Goal: Share content

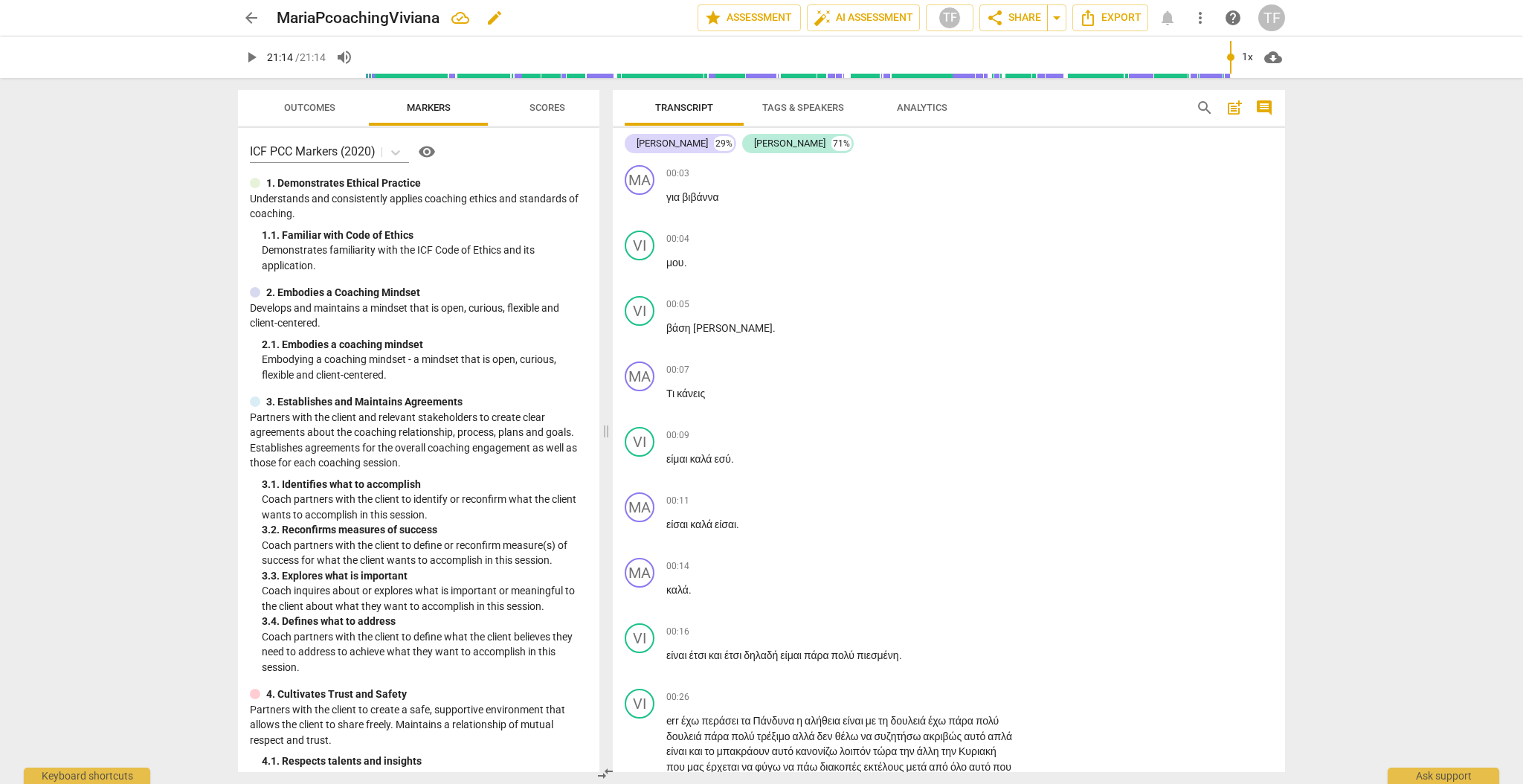
scroll to position [2594, 0]
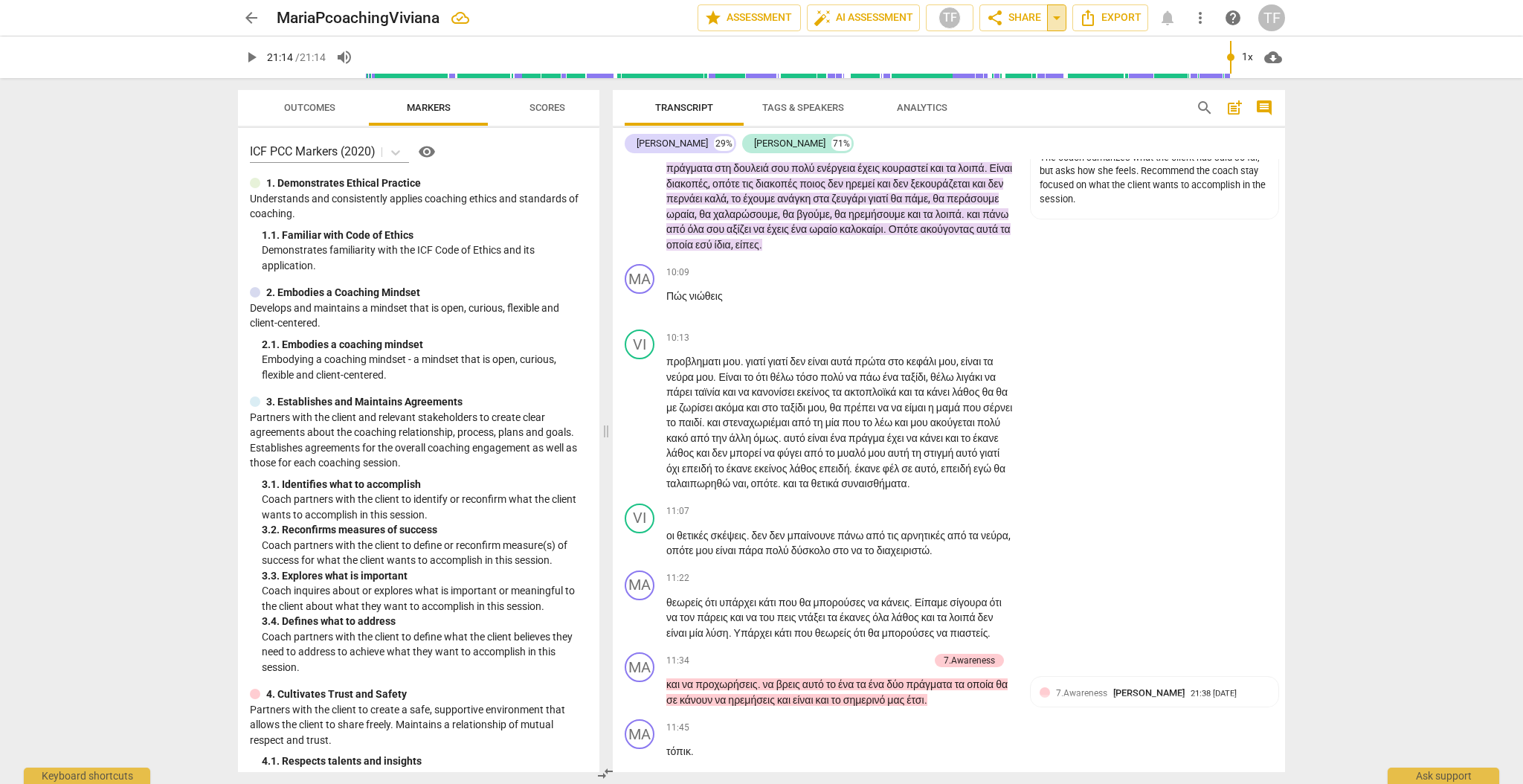
click at [1057, 18] on span "arrow_drop_down" at bounding box center [1056, 17] width 18 height 18
click at [1027, 18] on span "share Share" at bounding box center [1013, 17] width 55 height 18
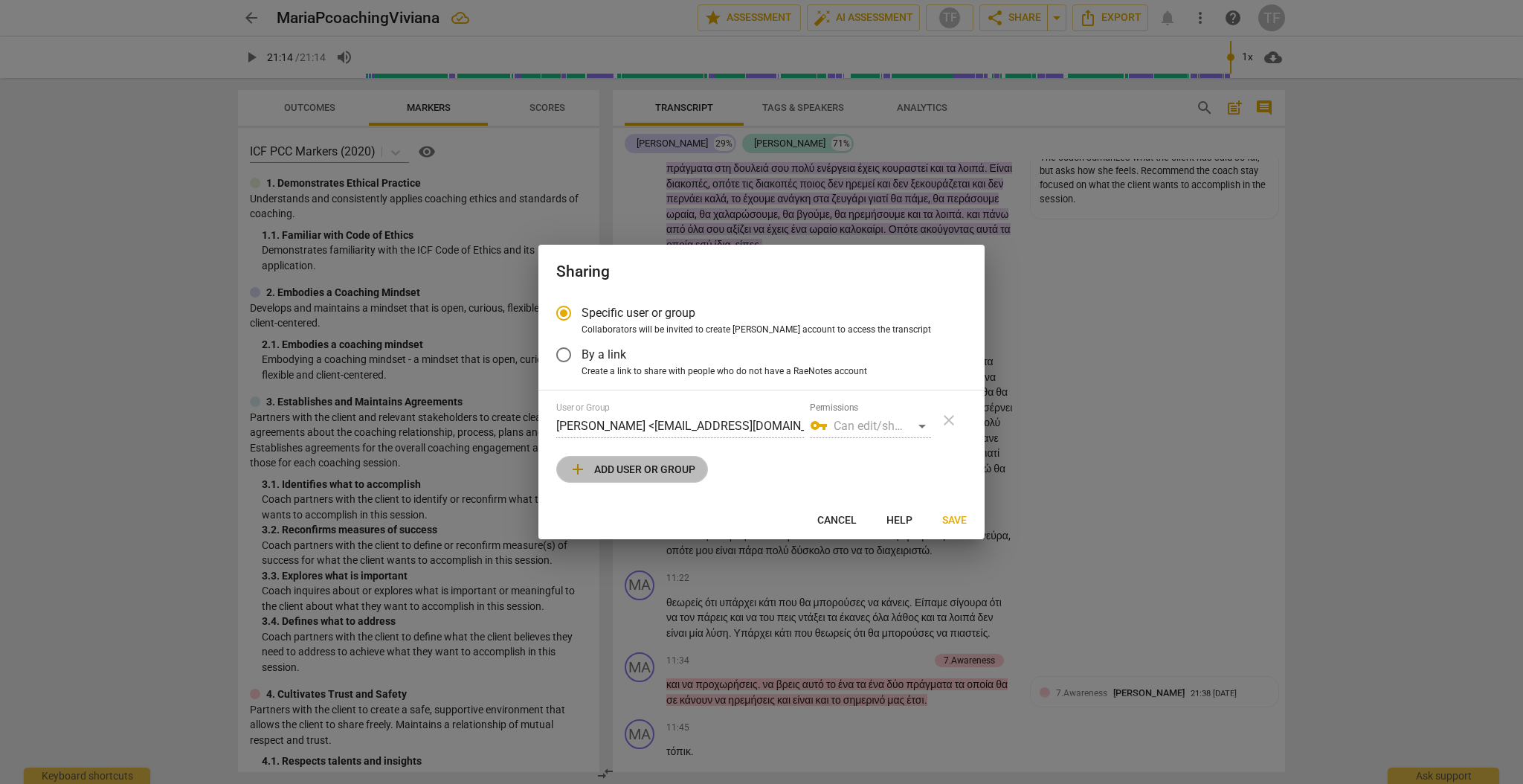
click at [654, 470] on span "add Add user or group" at bounding box center [632, 469] width 127 height 18
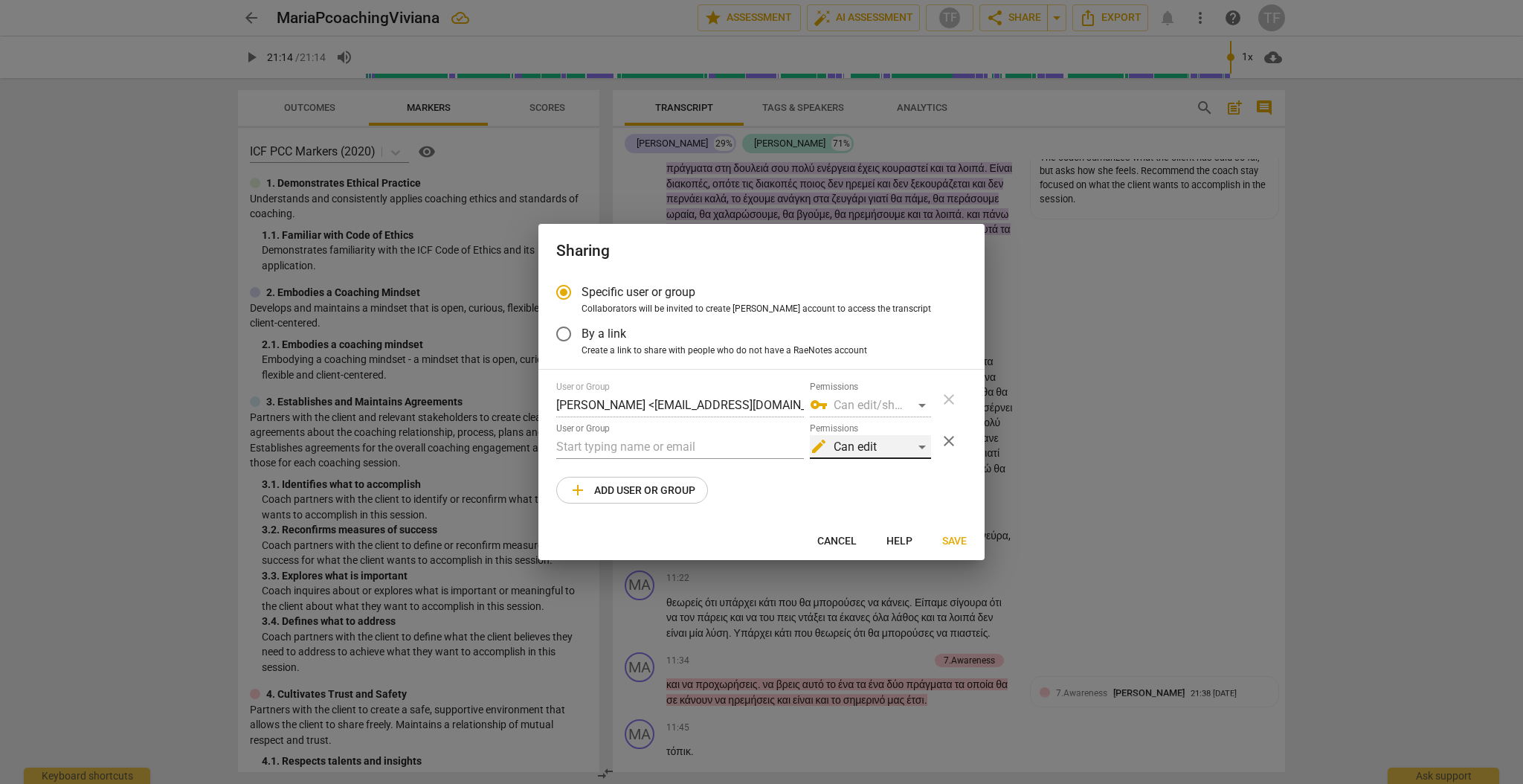
click at [926, 445] on div "edit Can edit" at bounding box center [870, 447] width 121 height 24
drag, startPoint x: 900, startPoint y: 484, endPoint x: 851, endPoint y: 477, distance: 49.5
click at [900, 484] on li "vpn_key Can edit/share" at bounding box center [870, 483] width 125 height 35
radio input "false"
click at [604, 442] on input "text" at bounding box center [680, 447] width 248 height 24
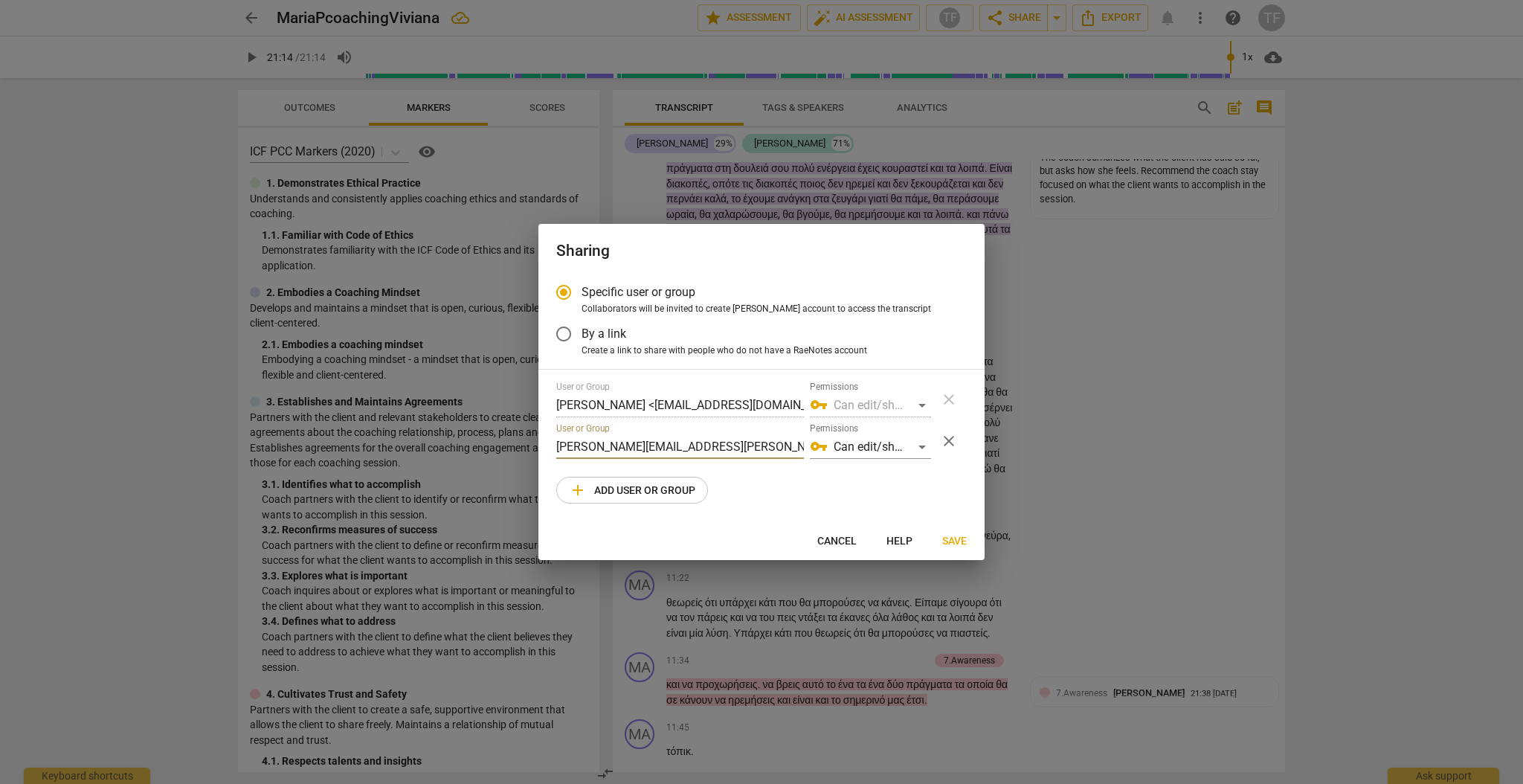
type input "[PERSON_NAME][EMAIL_ADDRESS][PERSON_NAME][DOMAIN_NAME]"
click at [957, 542] on span "Save" at bounding box center [955, 540] width 25 height 15
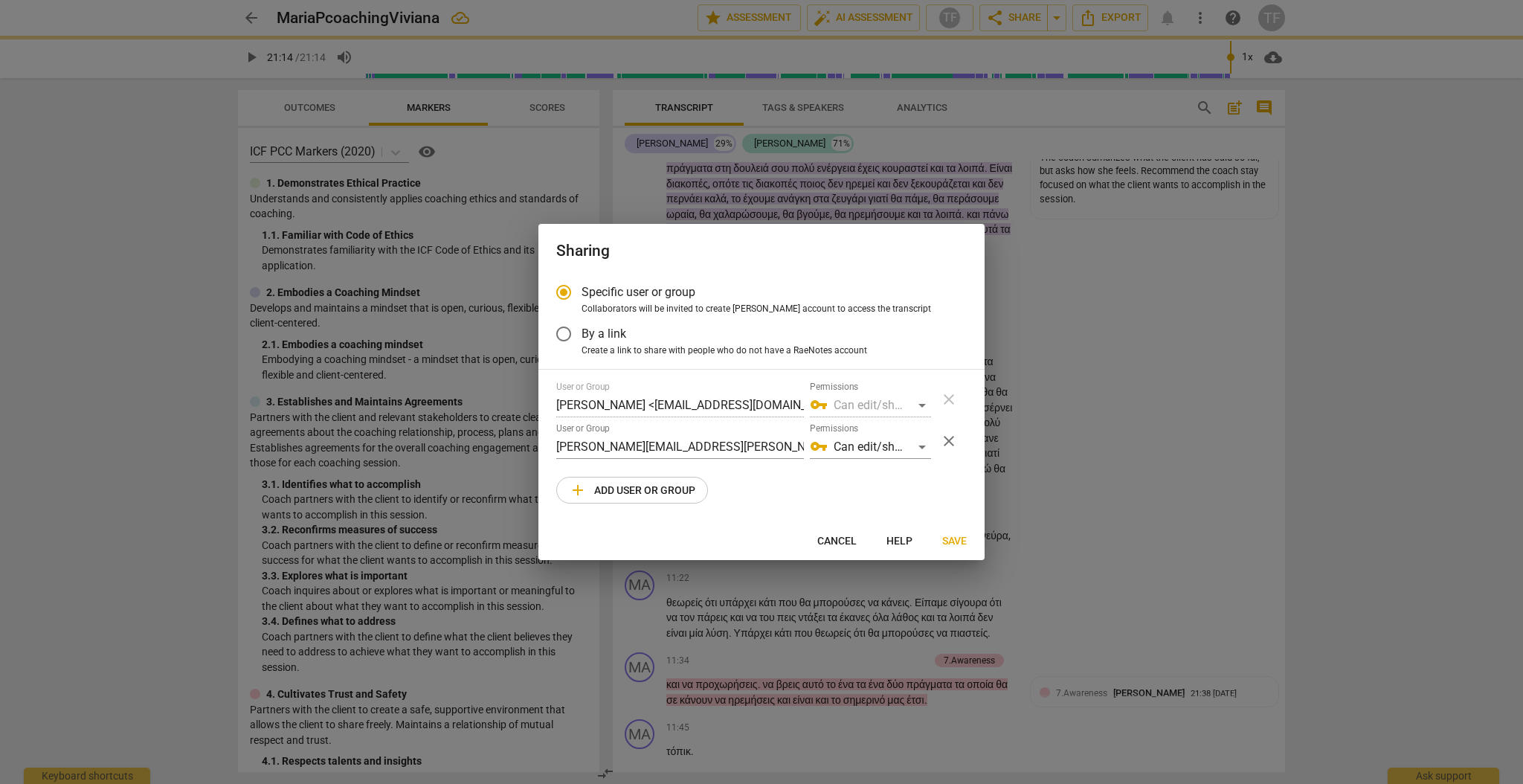
radio input "false"
type input "[PERSON_NAME][EMAIL_ADDRESS][PERSON_NAME][DOMAIN_NAME]"
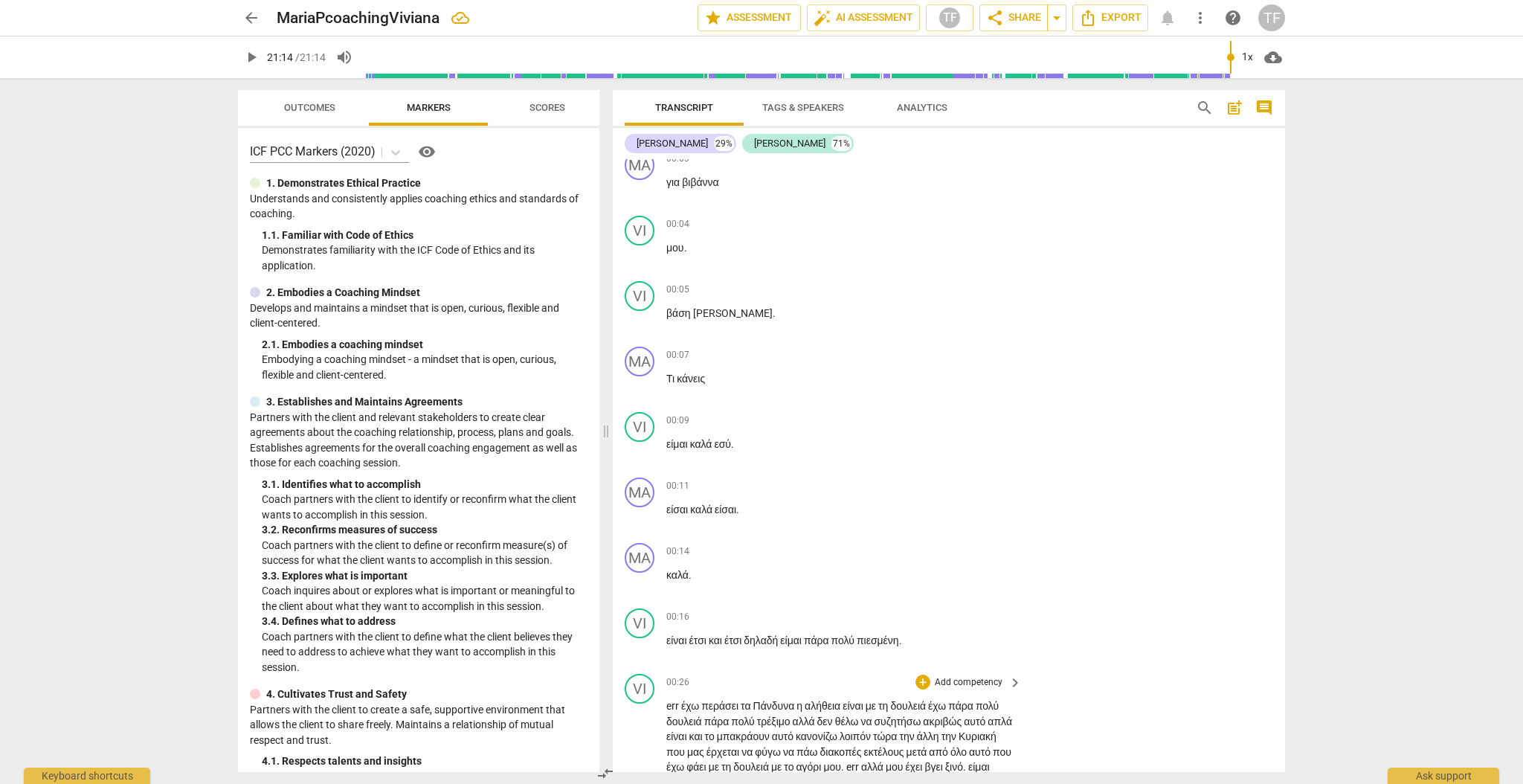
scroll to position [0, 0]
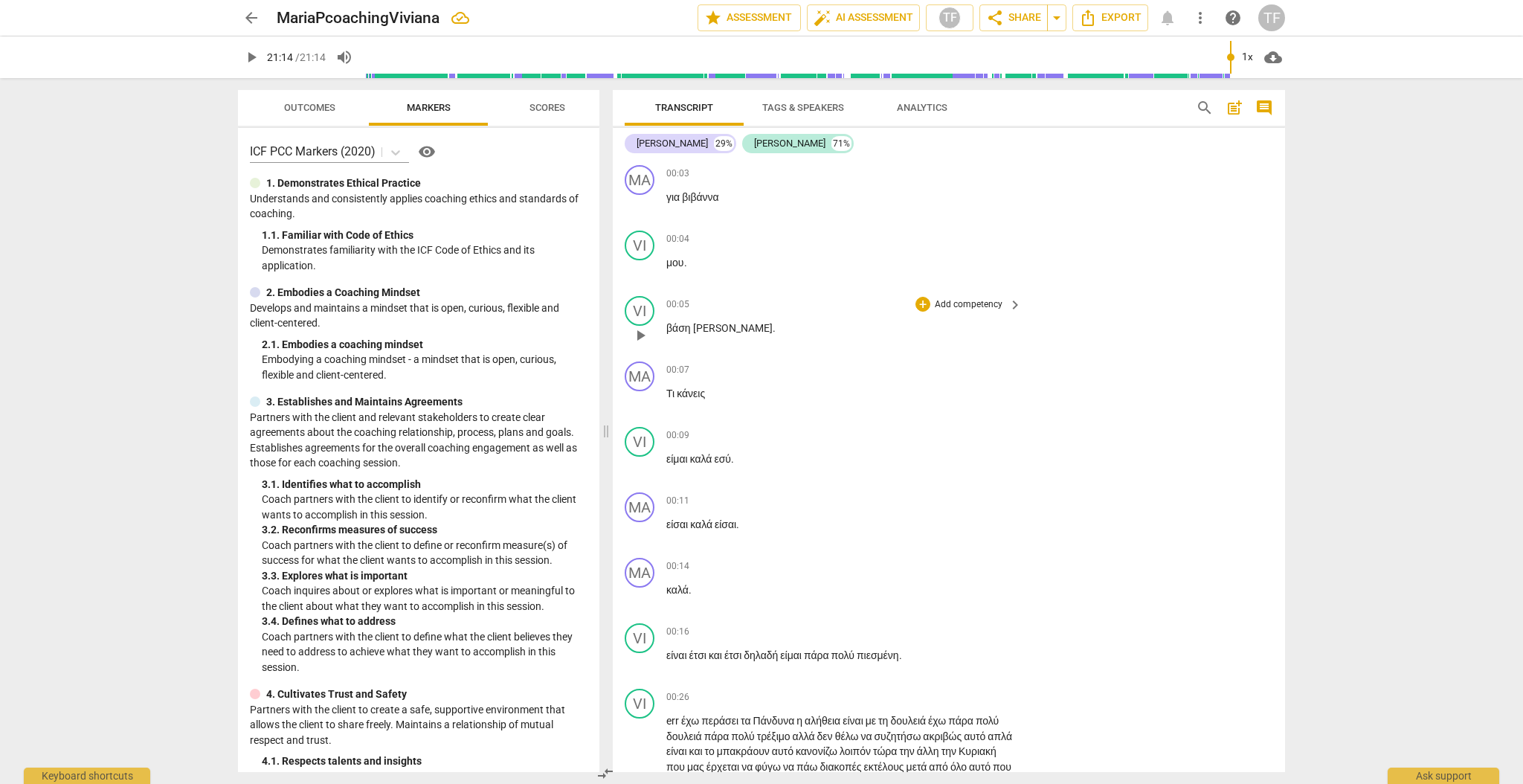
type input "1274"
